Goal: Find specific page/section: Find specific page/section

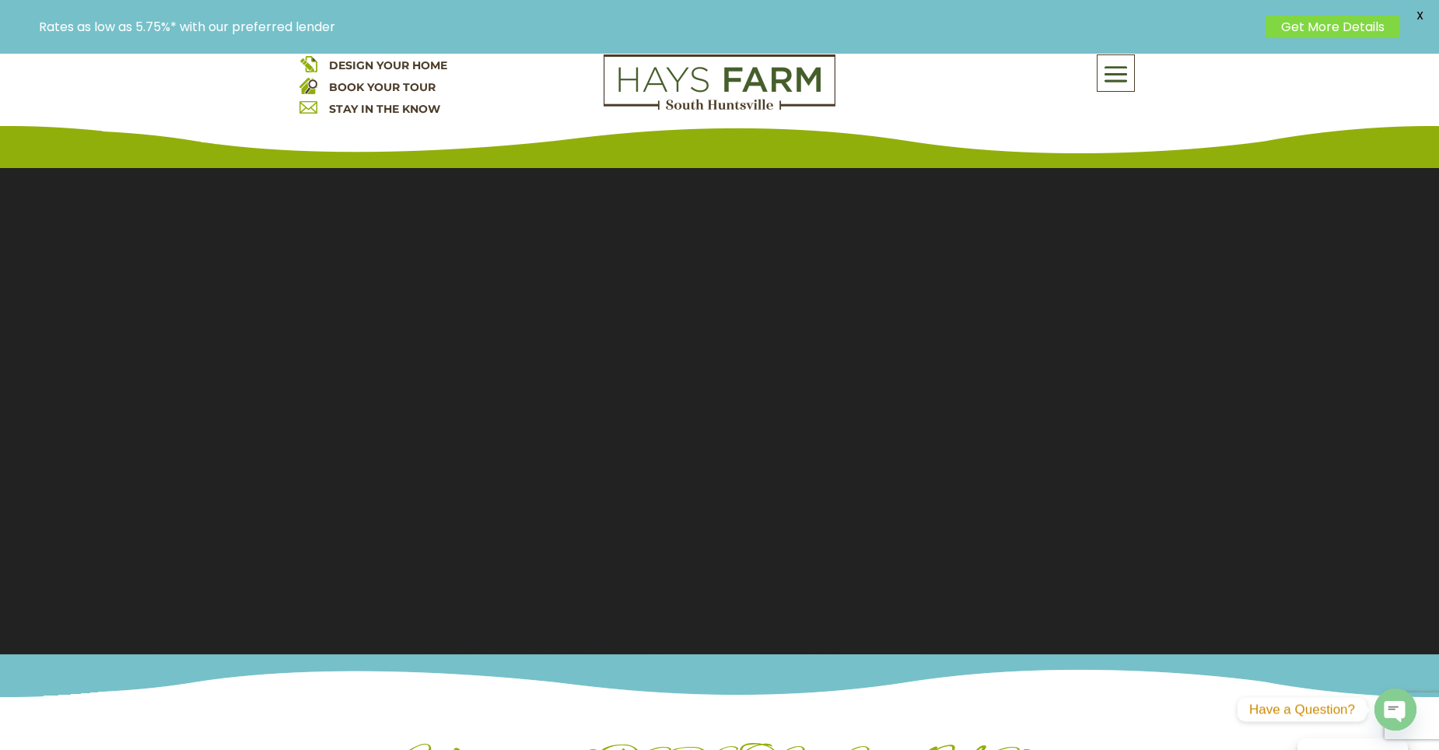
click at [1123, 79] on span at bounding box center [1115, 74] width 37 height 36
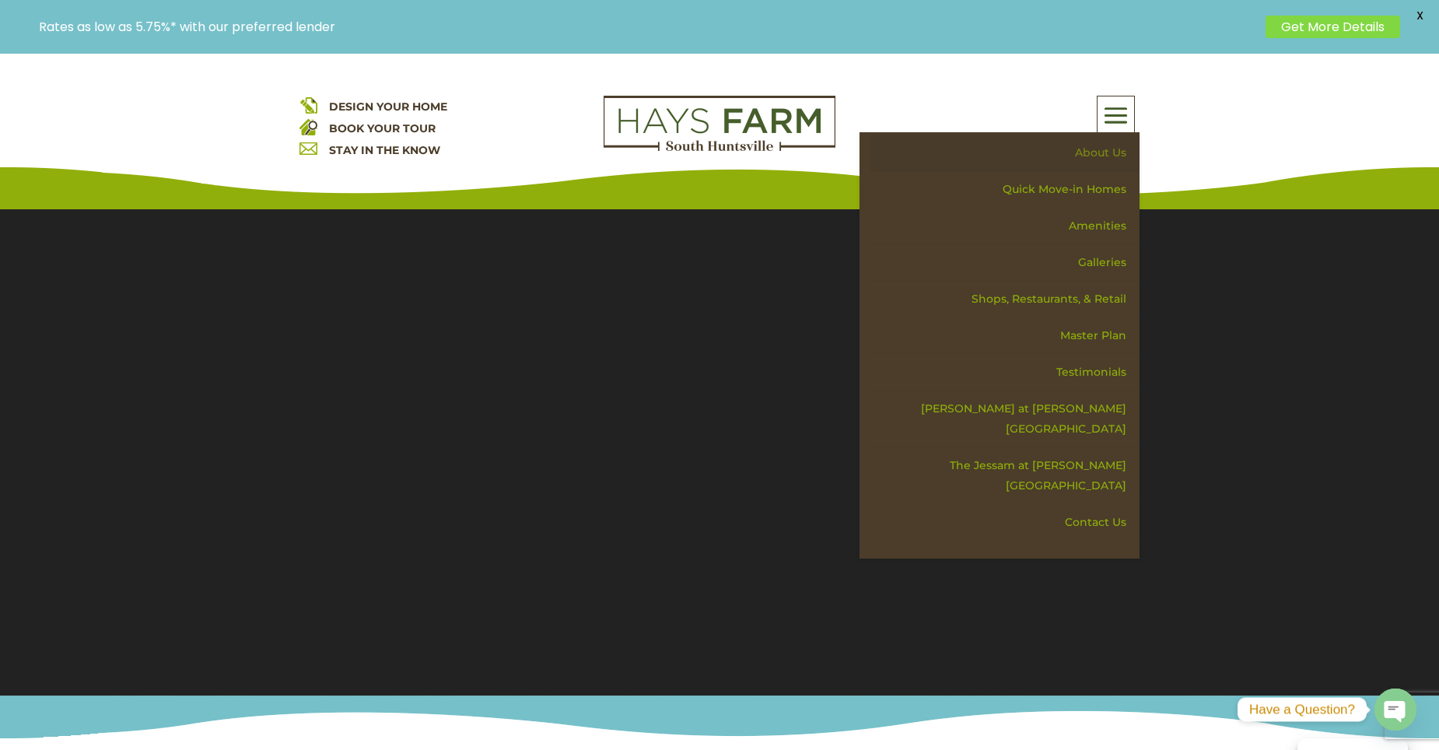
click at [1094, 160] on link "About Us" at bounding box center [1004, 153] width 269 height 37
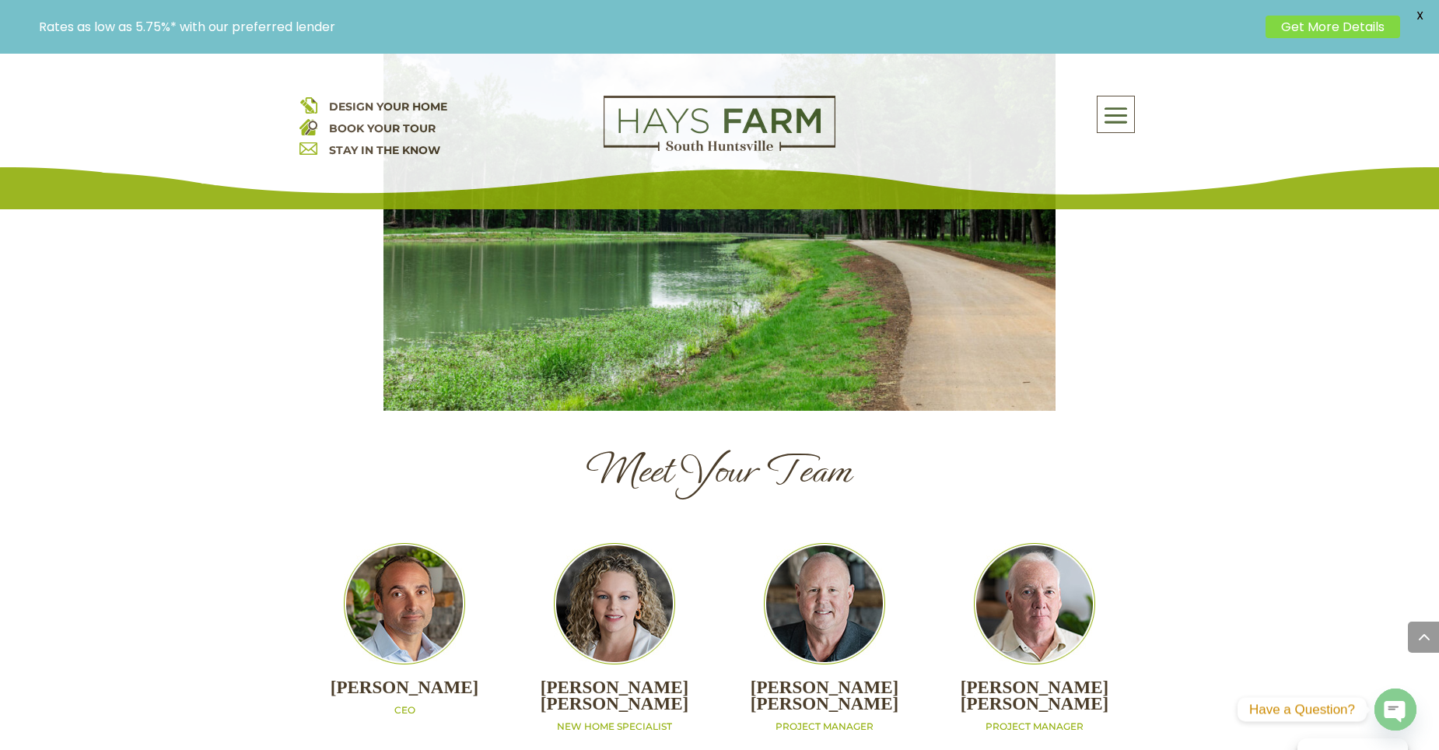
scroll to position [1555, 0]
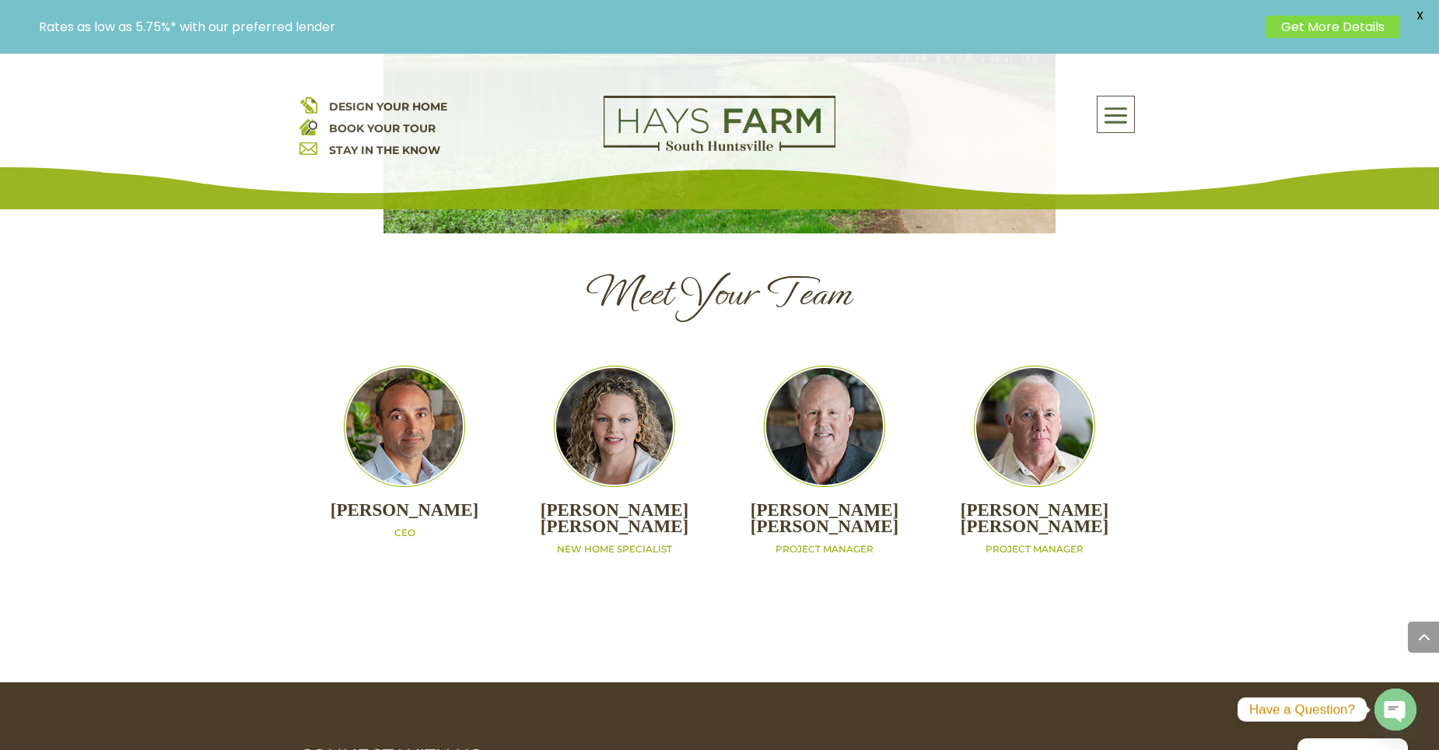
click at [1128, 120] on span at bounding box center [1115, 116] width 37 height 36
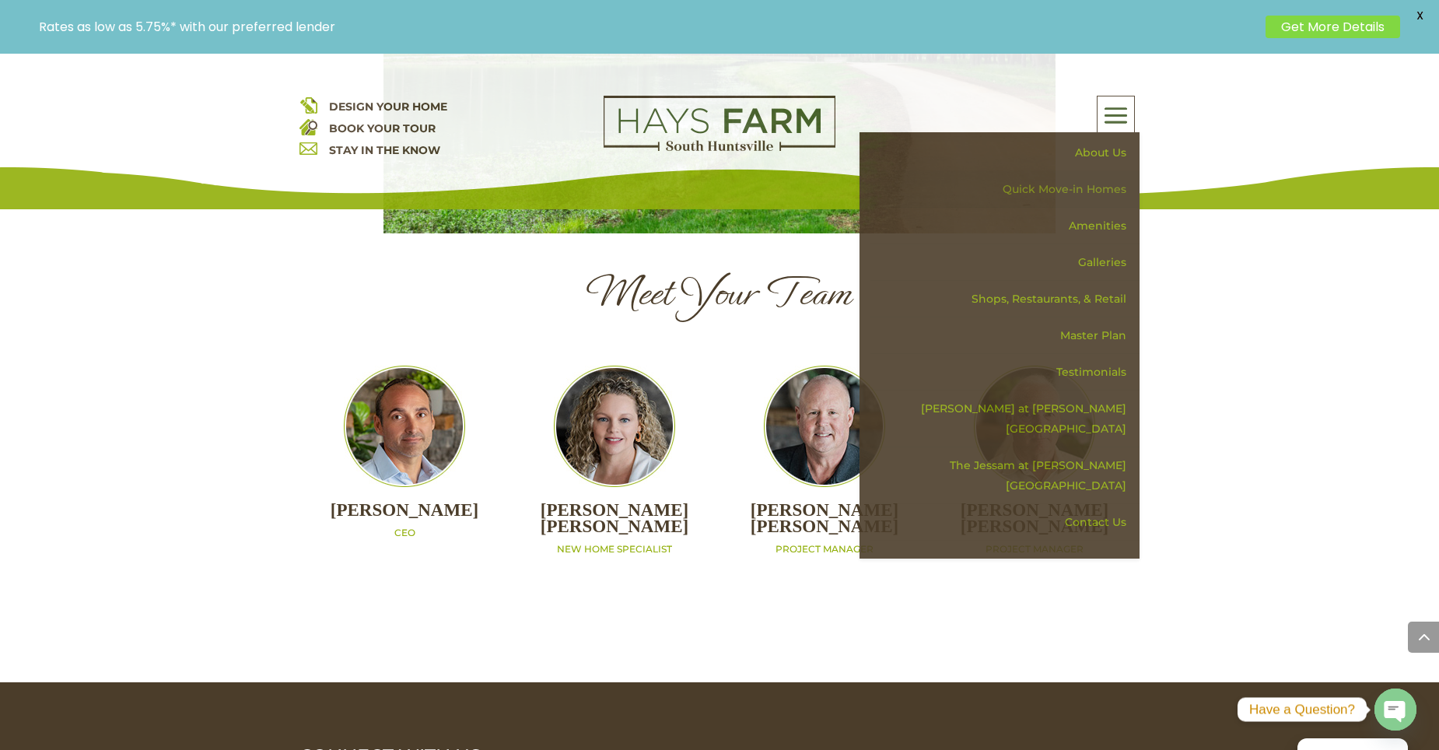
click at [1117, 182] on link "Quick Move-in Homes" at bounding box center [1004, 189] width 269 height 37
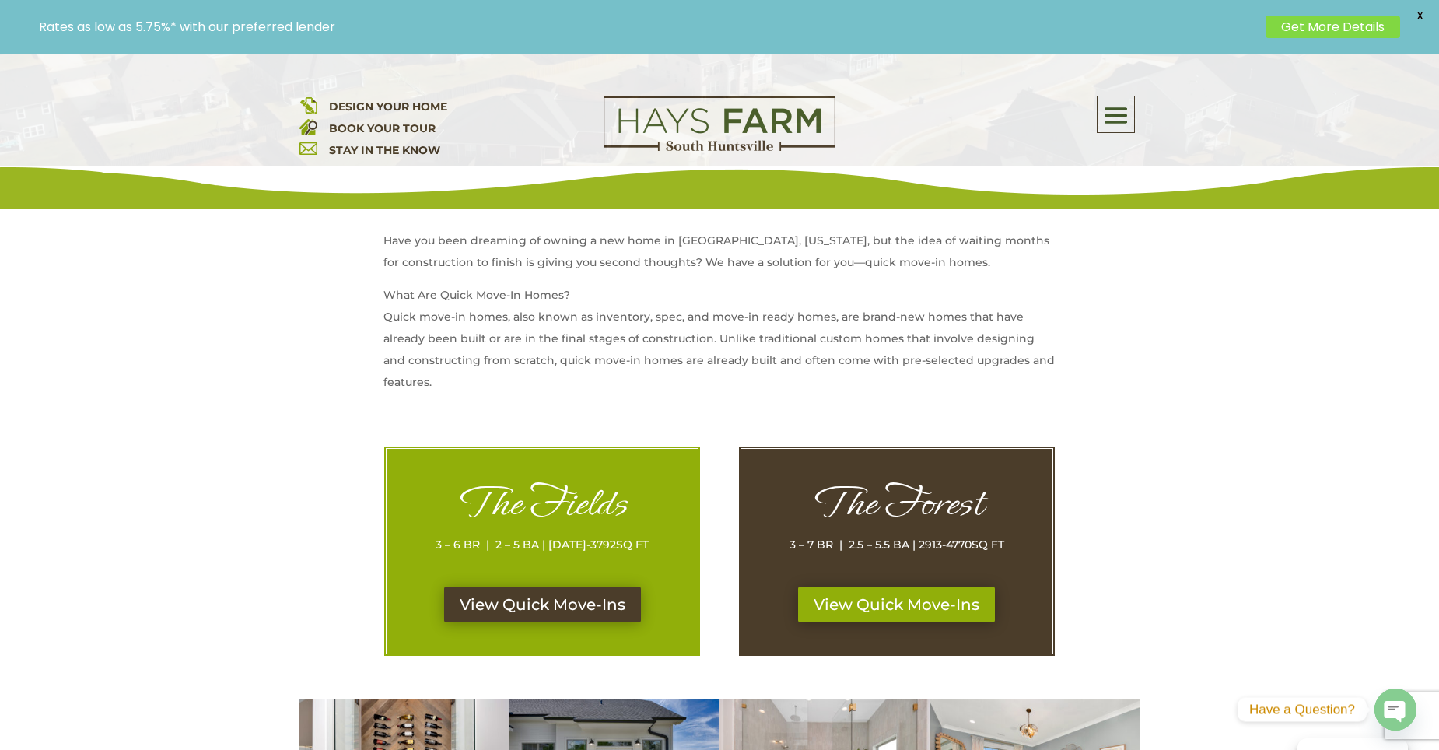
scroll to position [700, 0]
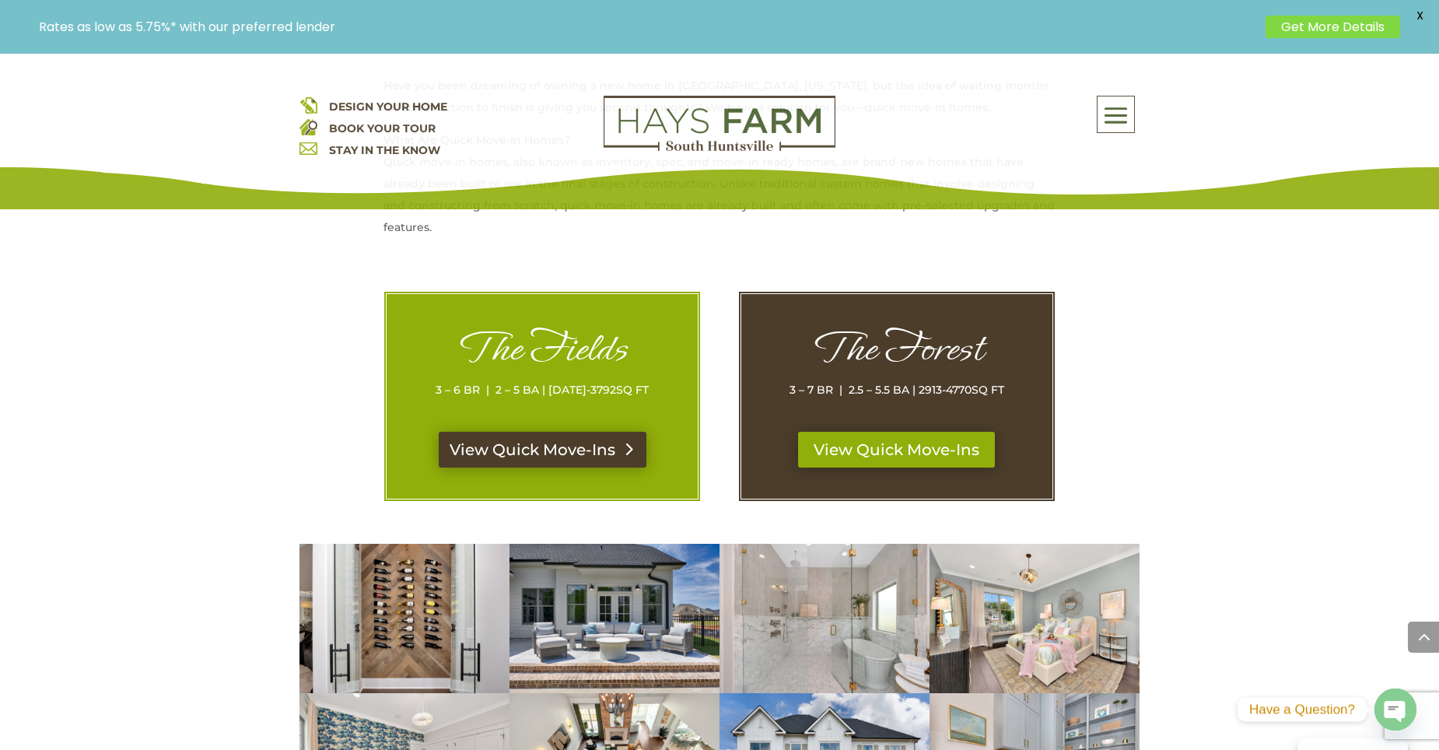
click at [560, 457] on link "View Quick Move-Ins" at bounding box center [543, 450] width 208 height 36
click at [955, 436] on link "View Quick Move-Ins" at bounding box center [897, 450] width 208 height 36
